Goal: Task Accomplishment & Management: Manage account settings

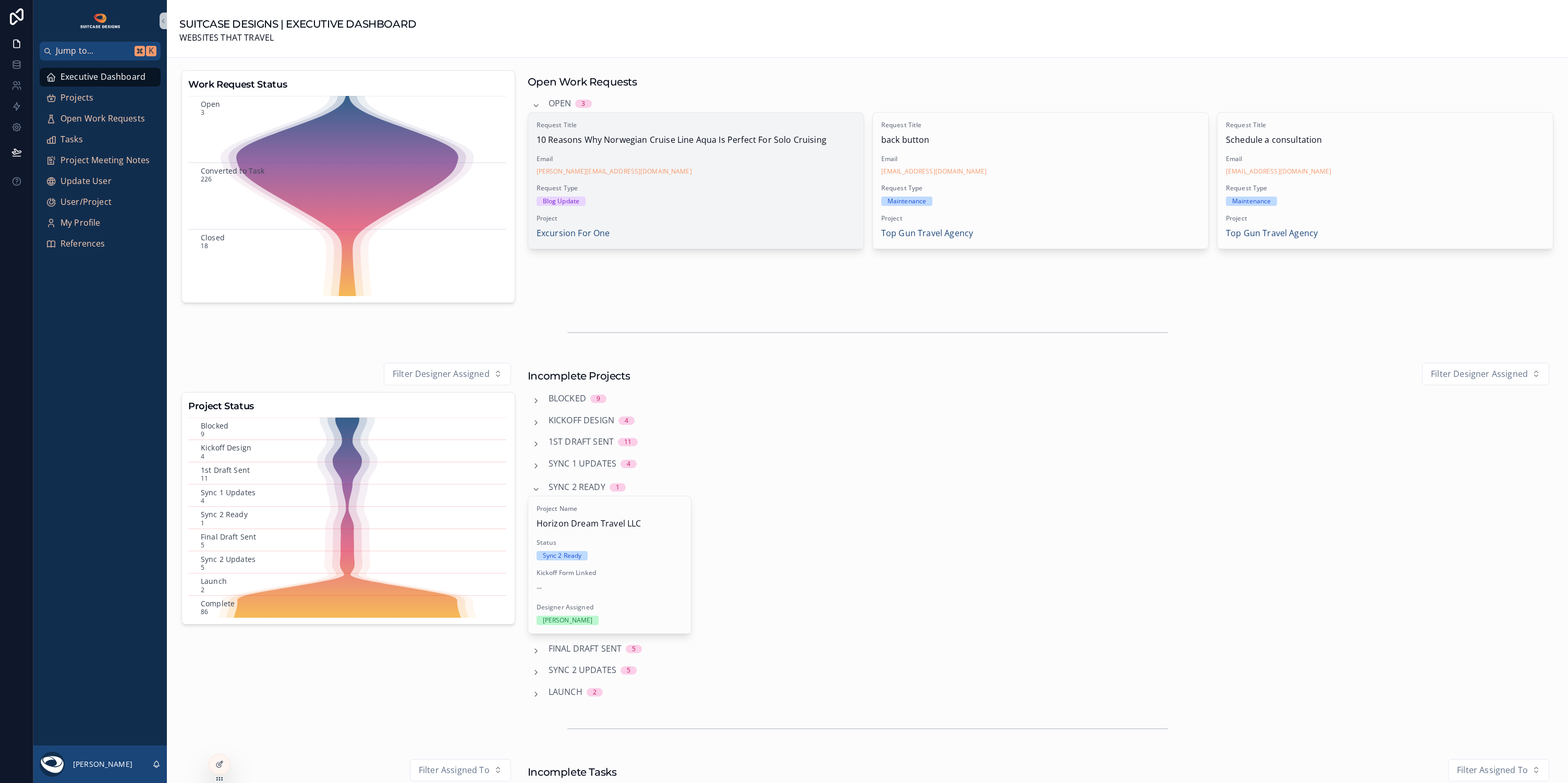
click at [699, 186] on span "Request Type" at bounding box center [696, 188] width 318 height 9
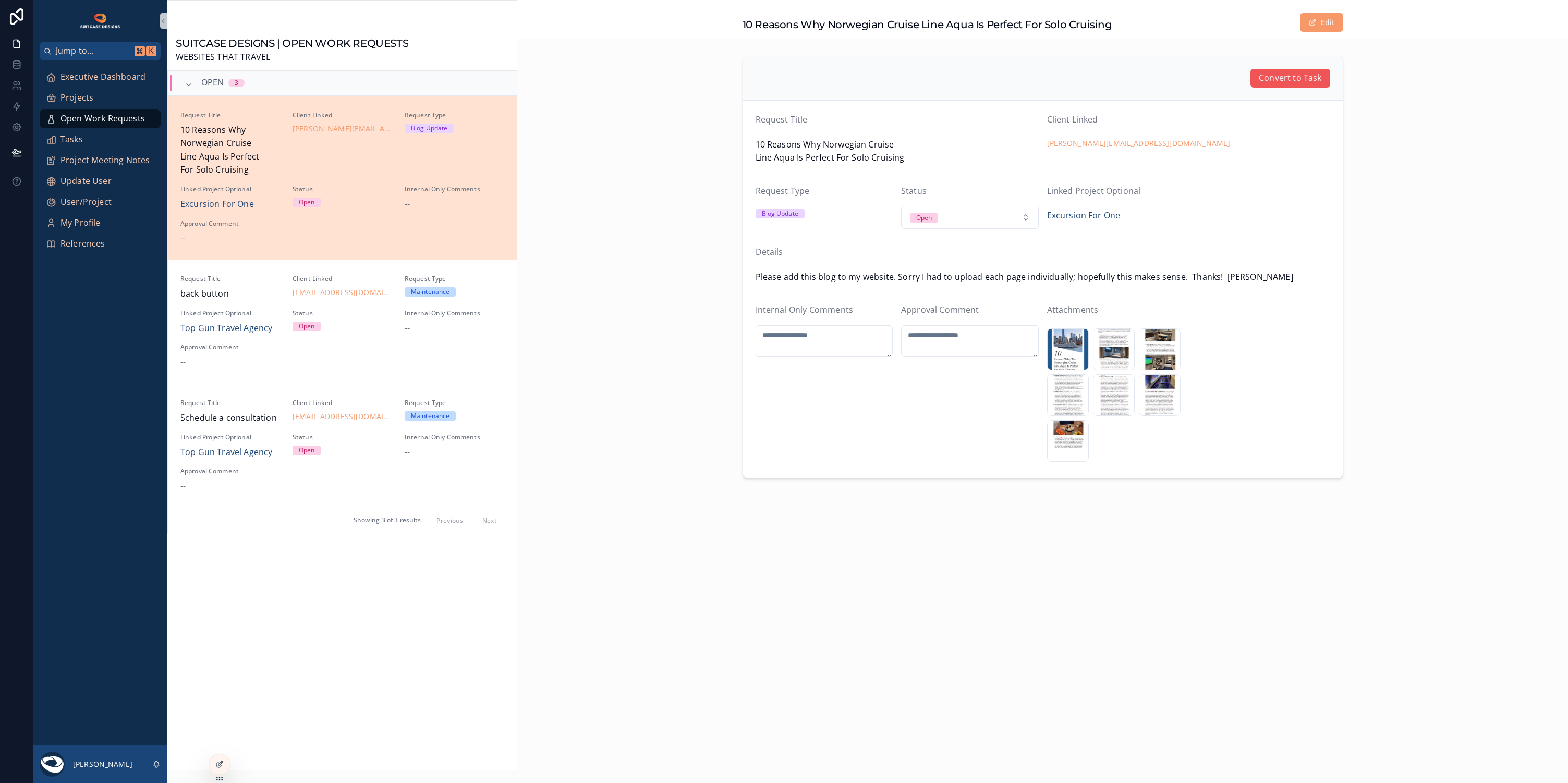
click at [1292, 78] on span "Convert to Task" at bounding box center [1290, 78] width 63 height 13
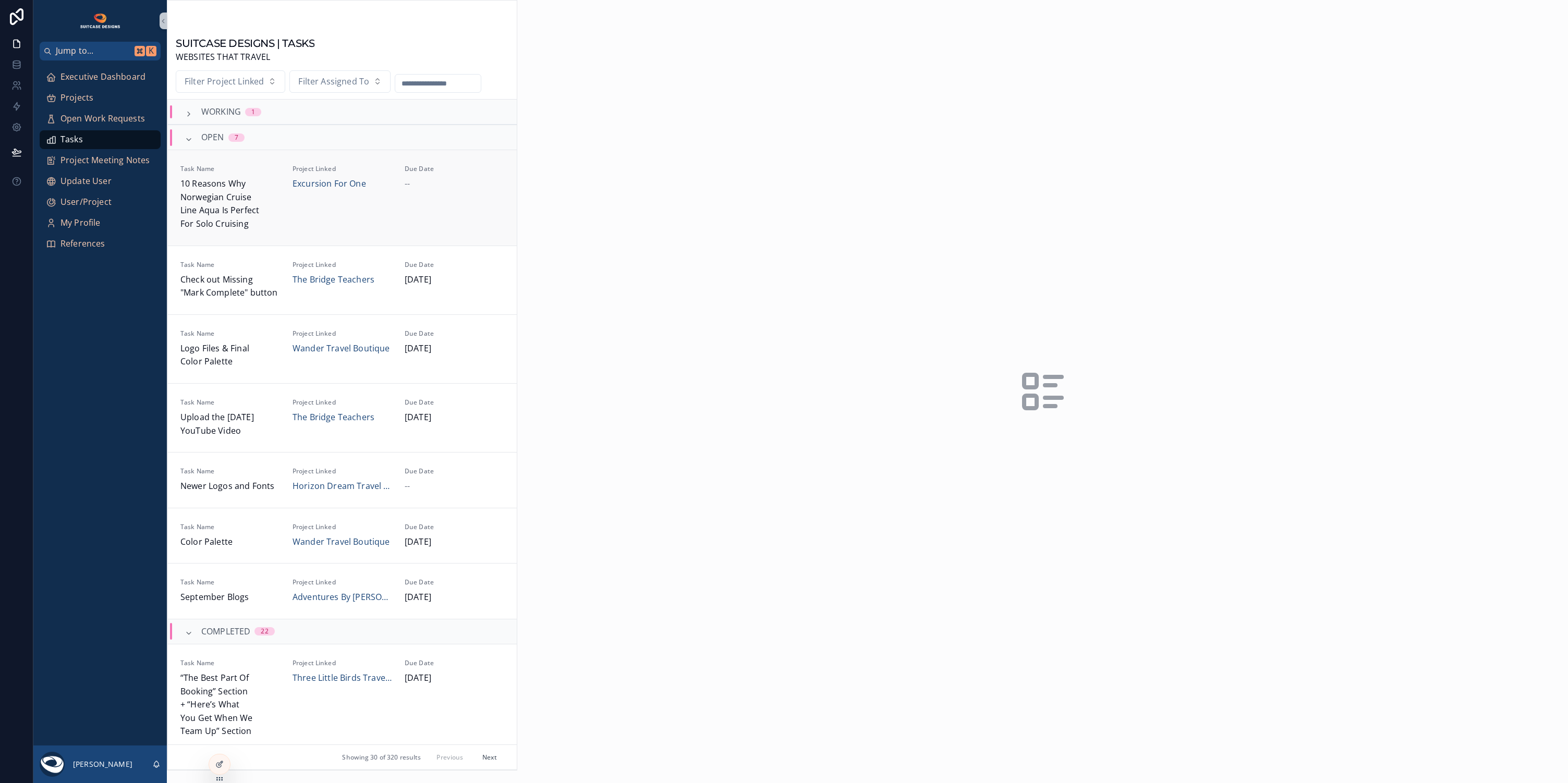
click at [398, 193] on div "Task Name 10 Reasons Why Norwegian Cruise Line Aqua Is Perfect For Solo Cruisin…" at bounding box center [342, 198] width 324 height 66
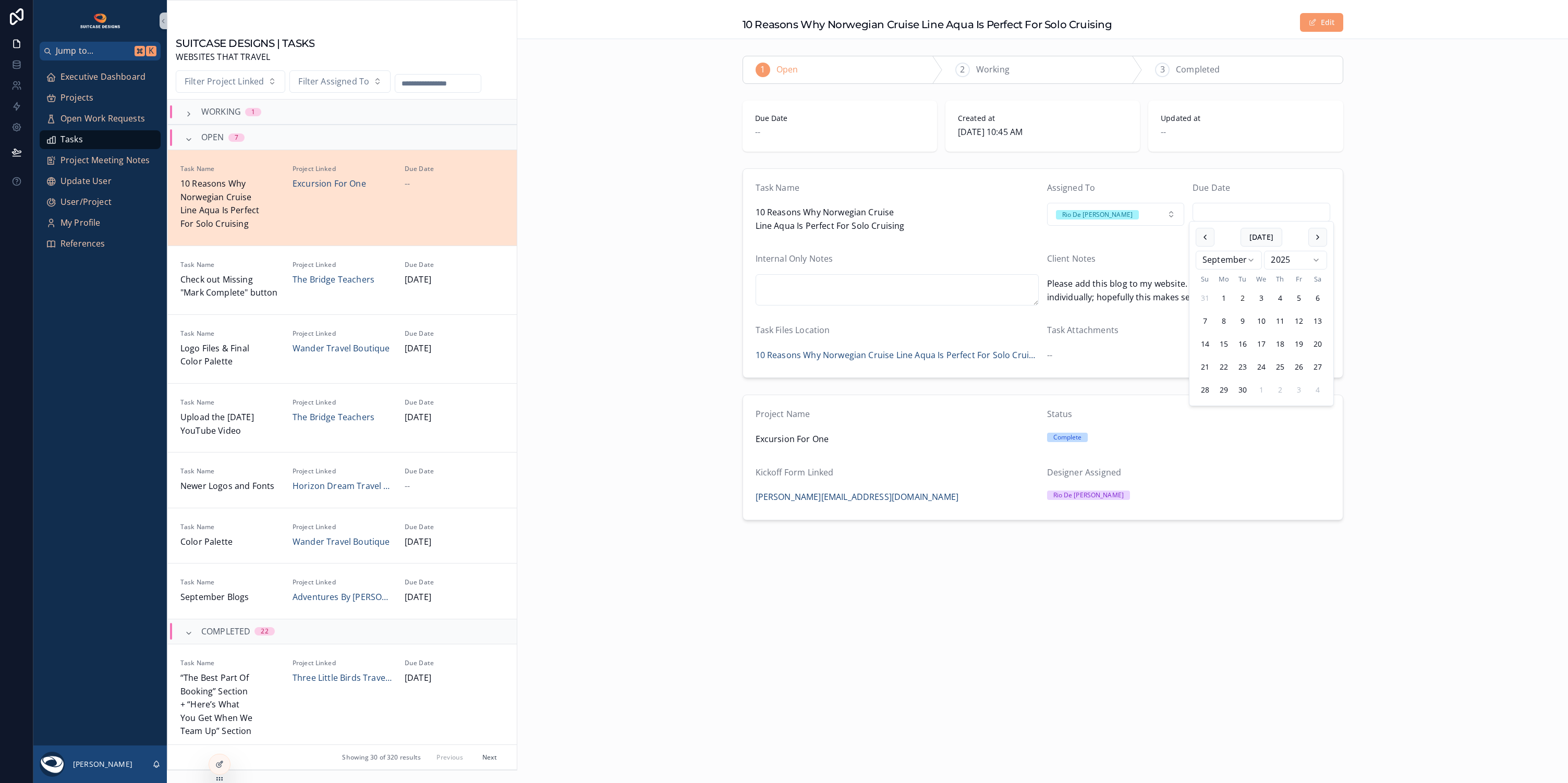
click at [1274, 206] on input "scrollable content" at bounding box center [1261, 212] width 136 height 15
click at [1298, 298] on button "5" at bounding box center [1299, 298] width 19 height 19
type input "********"
click at [1371, 313] on div "Task Name 10 Reasons Why Norwegian Cruise Line Aqua Is Perfect For Solo Cruisin…" at bounding box center [1043, 273] width 1051 height 218
click at [86, 119] on span "Open Work Requests" at bounding box center [102, 119] width 85 height 13
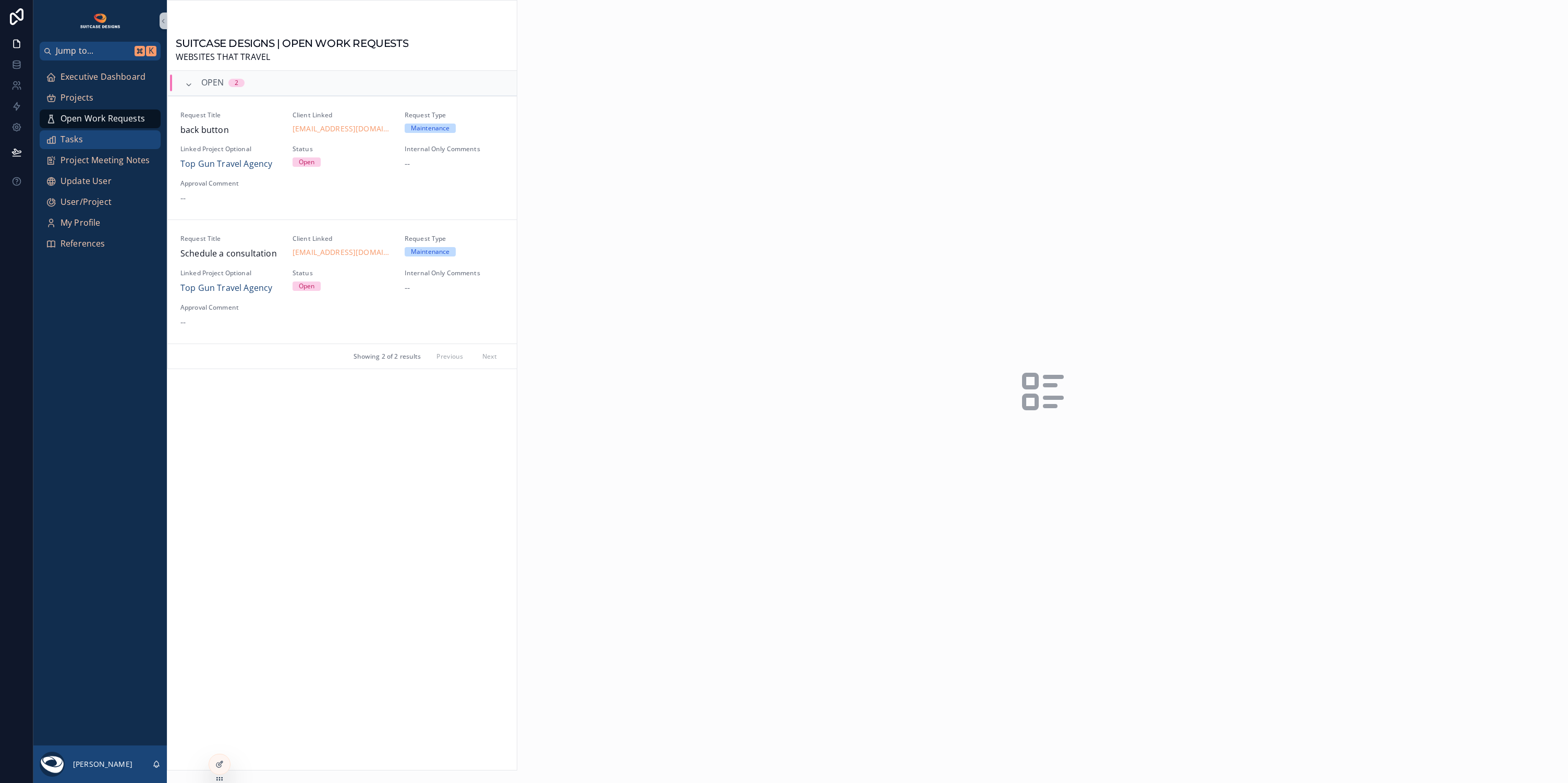
click at [110, 142] on div "Tasks" at bounding box center [100, 139] width 108 height 16
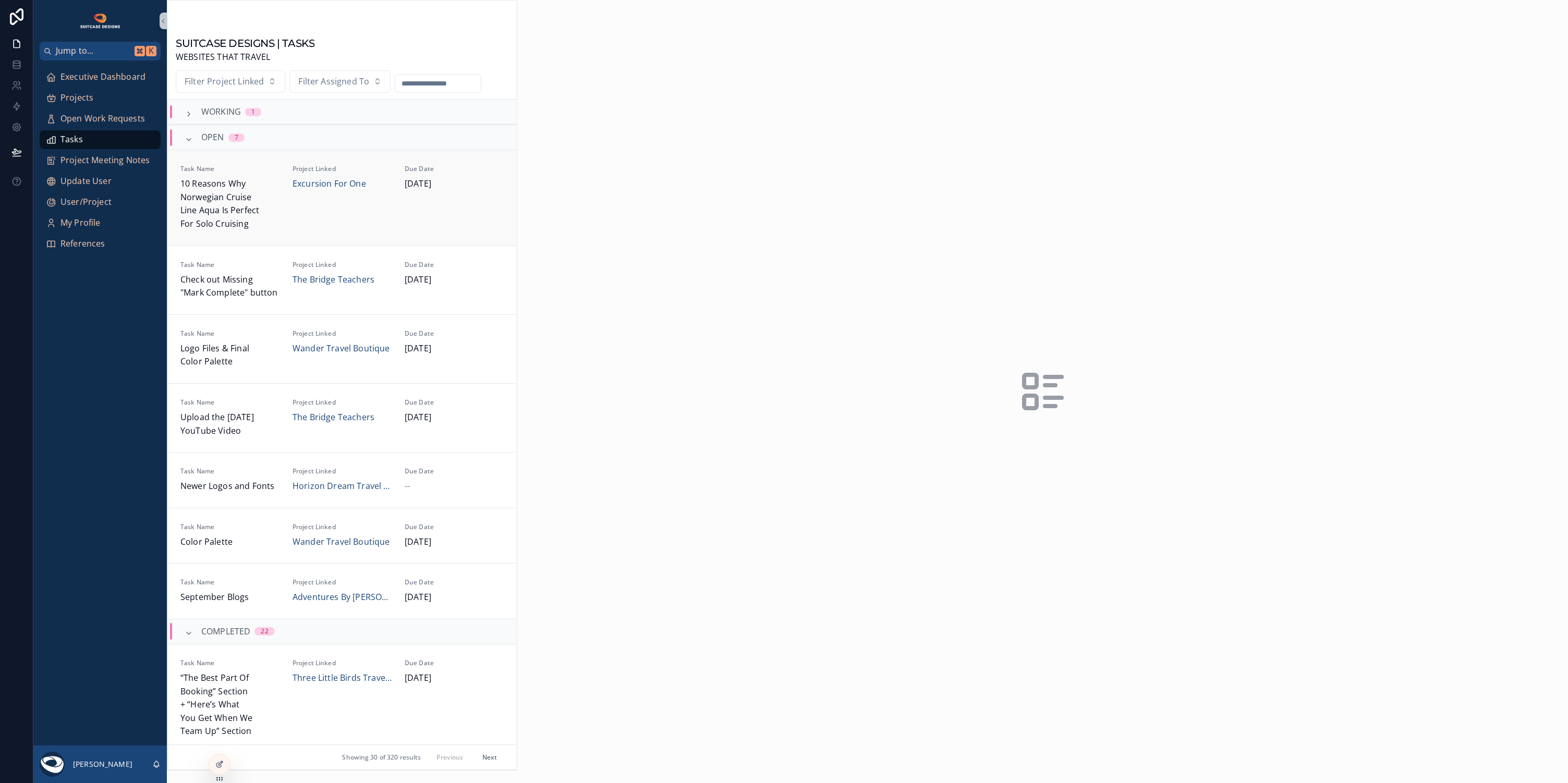
click at [355, 193] on div "Project Linked Excursion For One" at bounding box center [343, 198] width 100 height 66
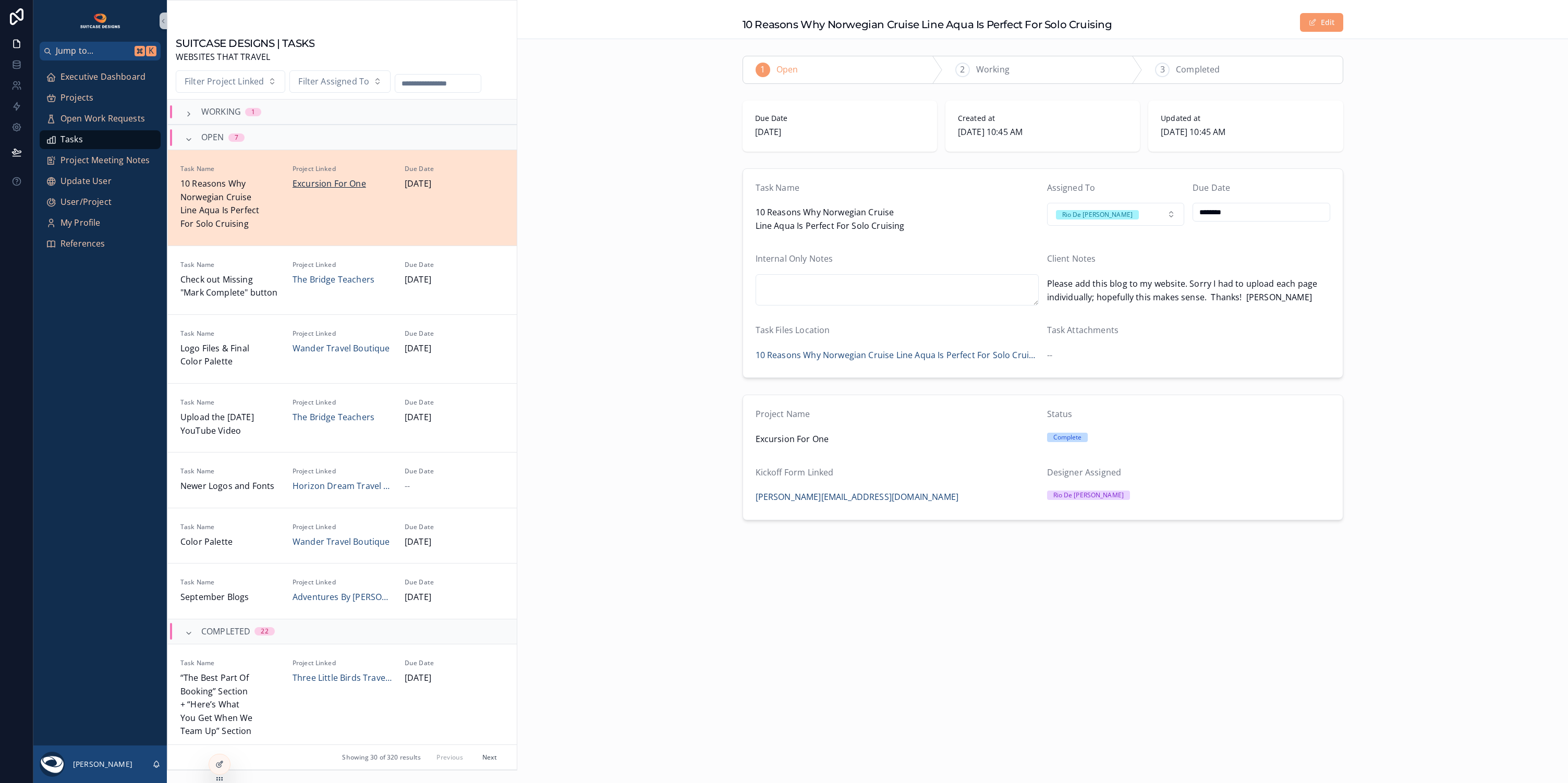
click at [335, 184] on span "Excursion For One" at bounding box center [329, 184] width 74 height 13
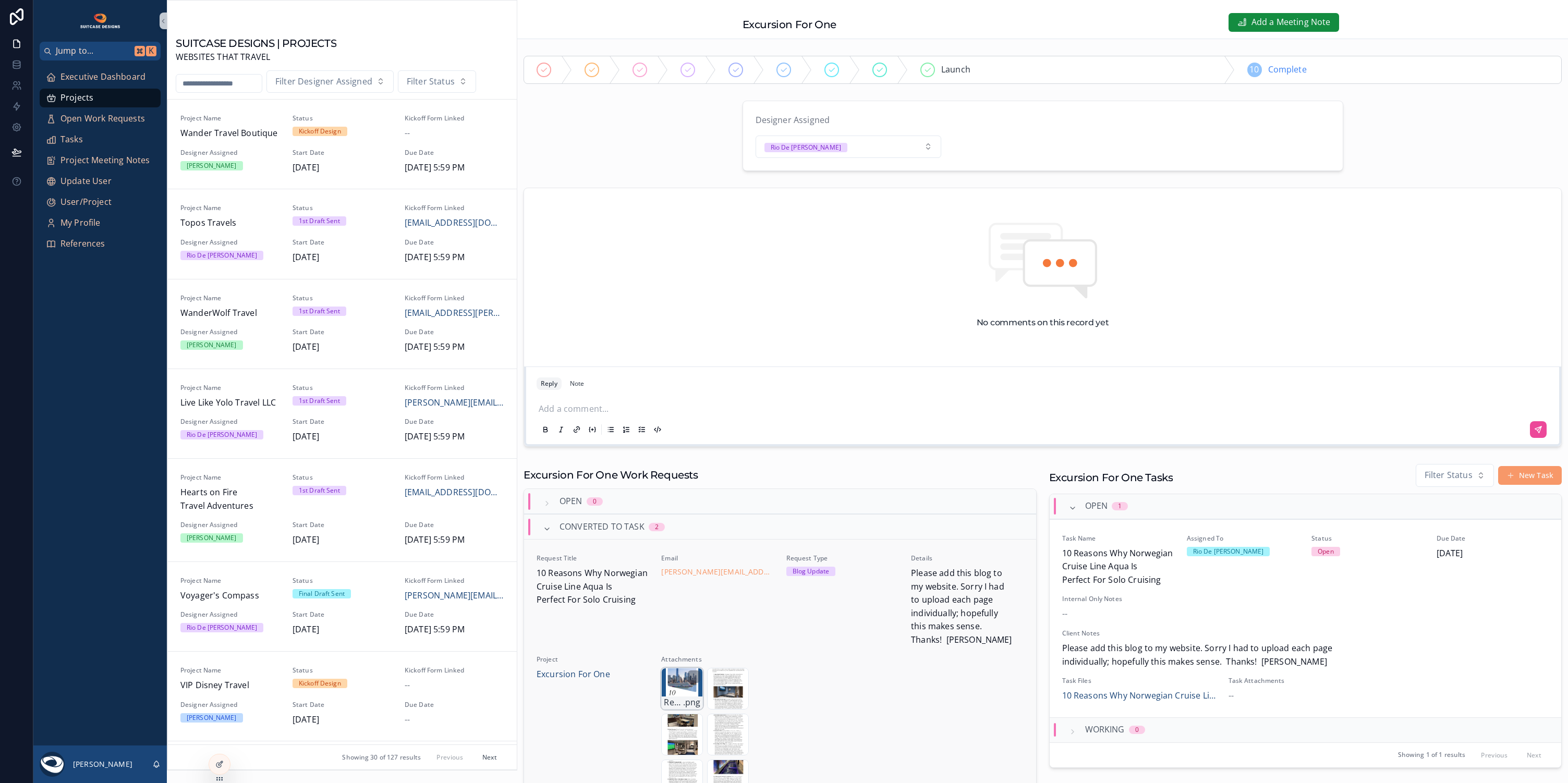
click at [682, 675] on div "Reasons-Why-Norwegian-Cruise-Line-Aqua-Is-Perfect-For-Solo-Crusing .png" at bounding box center [682, 688] width 42 height 42
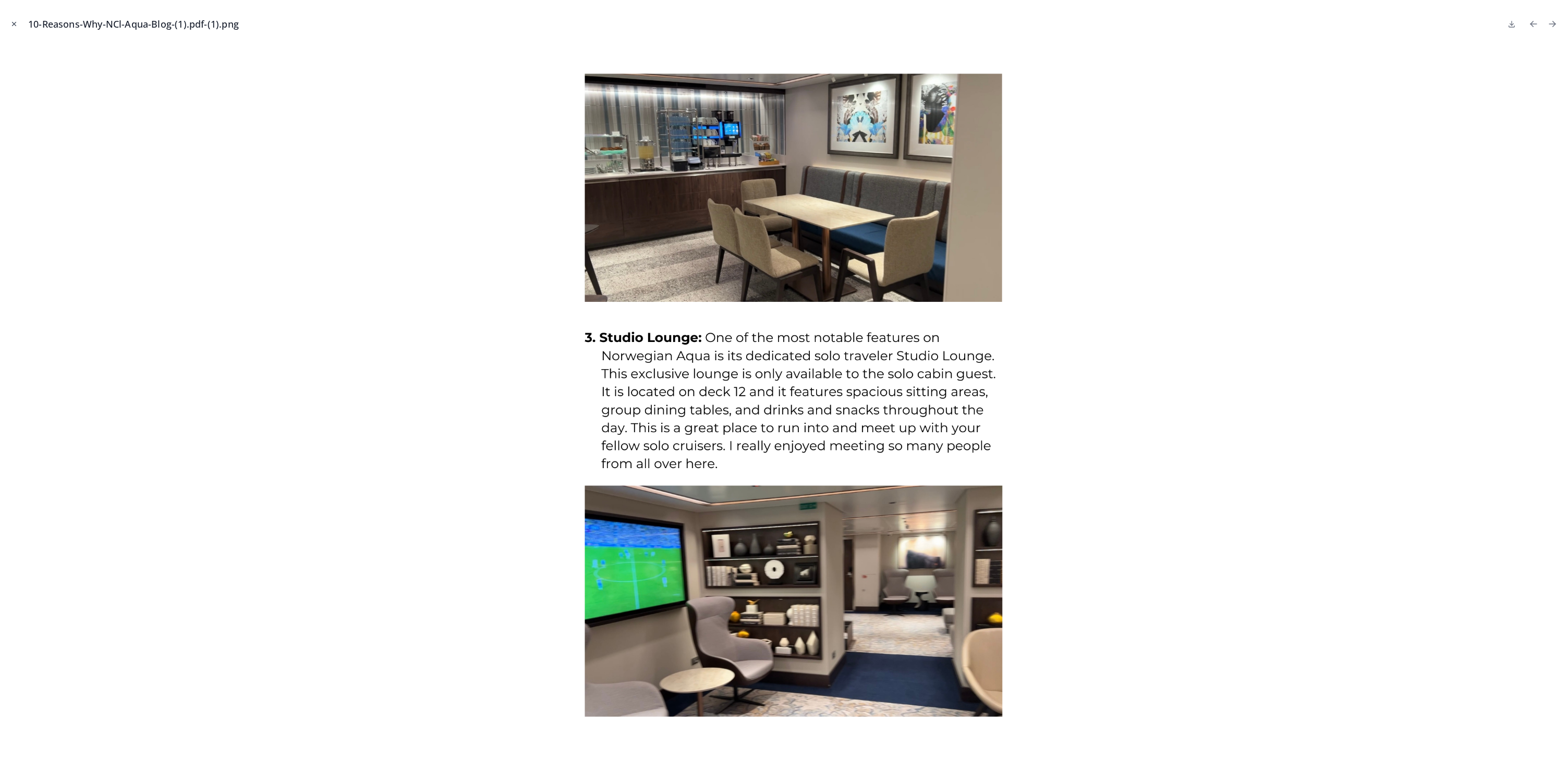
click at [15, 24] on icon "Close modal" at bounding box center [14, 24] width 7 height 7
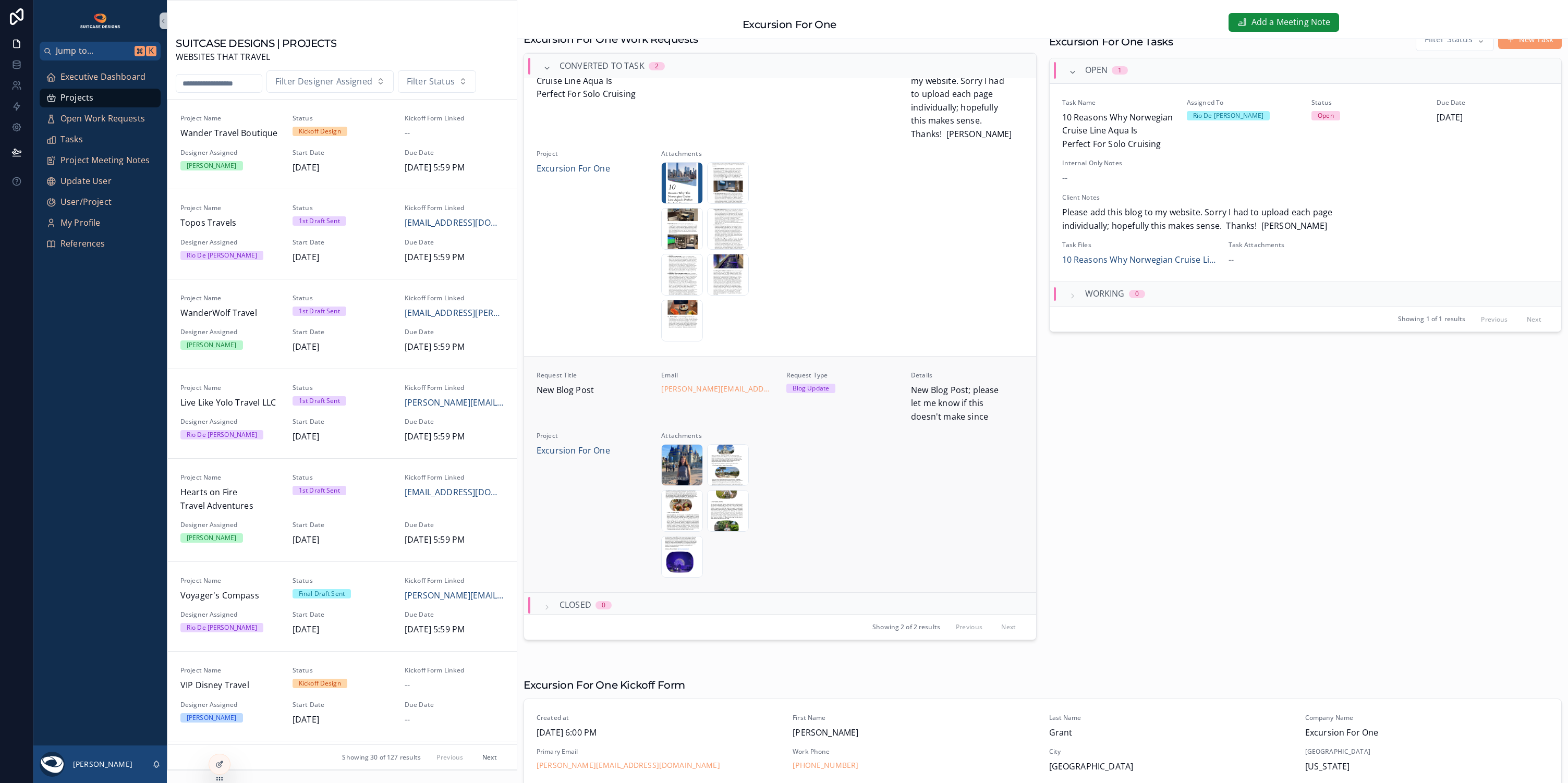
scroll to position [445, 0]
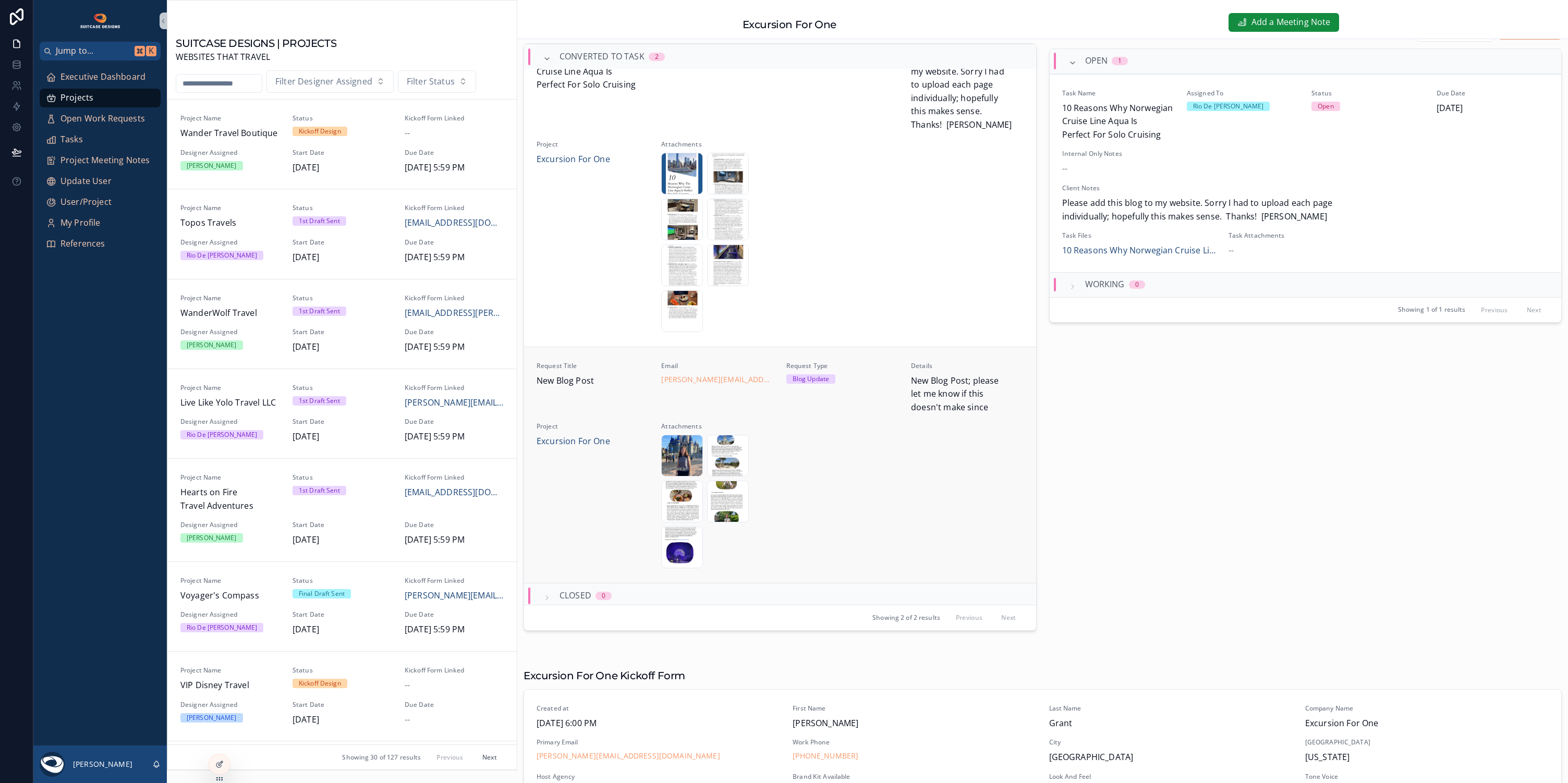
click at [939, 380] on span "New Blog Post; please let me know if this doesn't make since" at bounding box center [967, 394] width 112 height 40
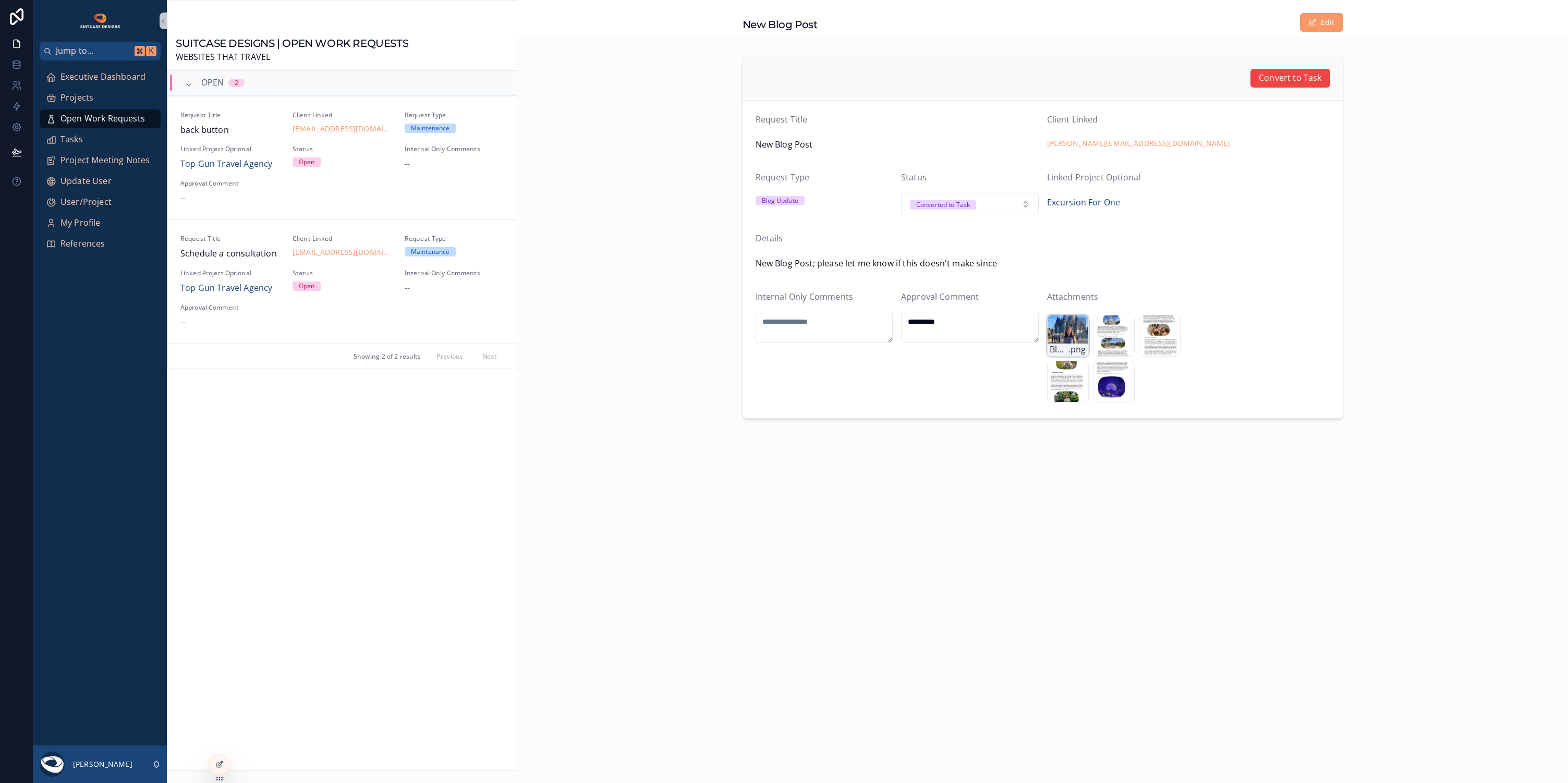
click at [1065, 333] on div "Blog-Cover-Page-72925 .png" at bounding box center [1068, 335] width 42 height 42
